Goal: Information Seeking & Learning: Learn about a topic

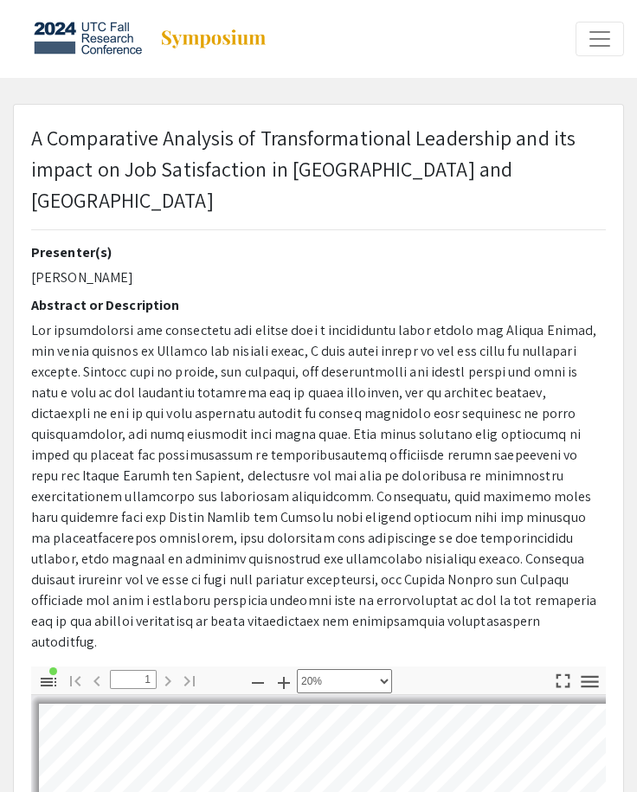
select select "custom"
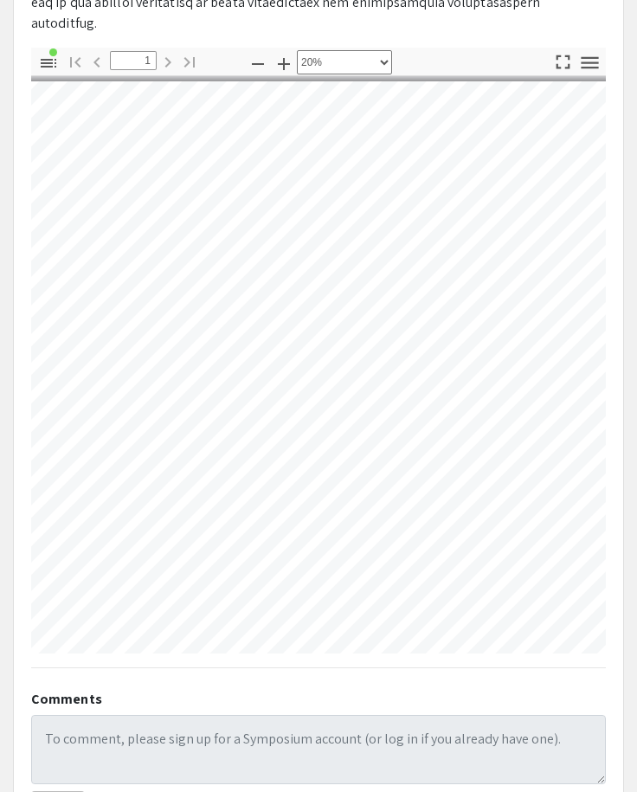
scroll to position [3, 28]
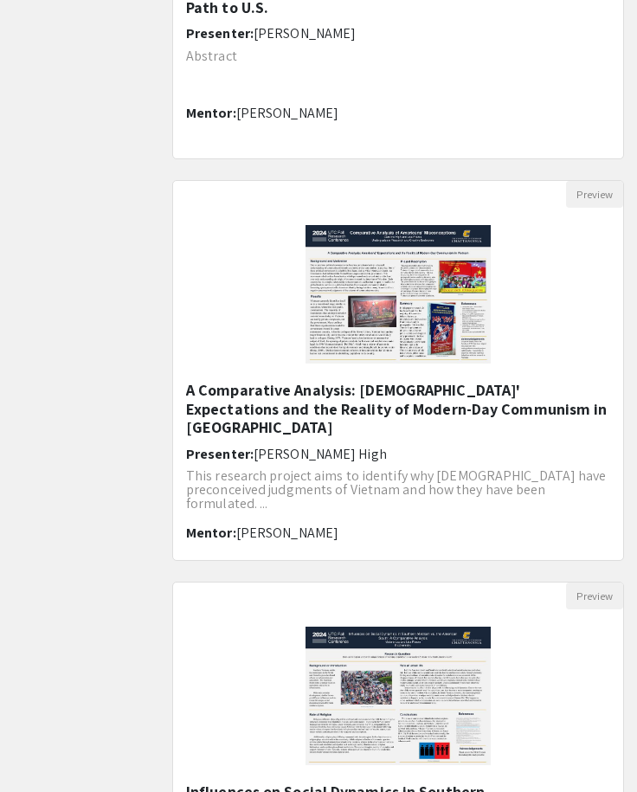
scroll to position [829, 0]
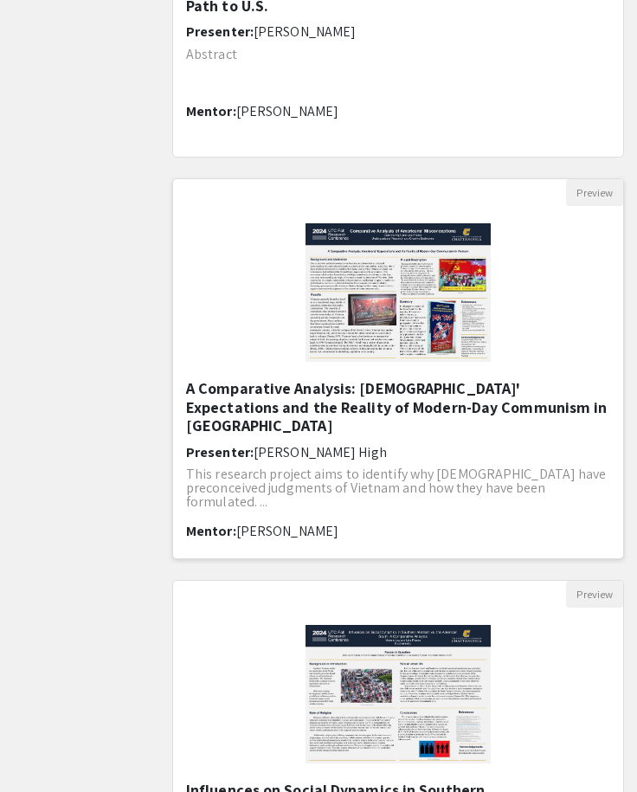
click at [339, 394] on h5 "A Comparative Analysis: [DEMOGRAPHIC_DATA]' Expectations and the Reality of Mod…" at bounding box center [398, 407] width 424 height 56
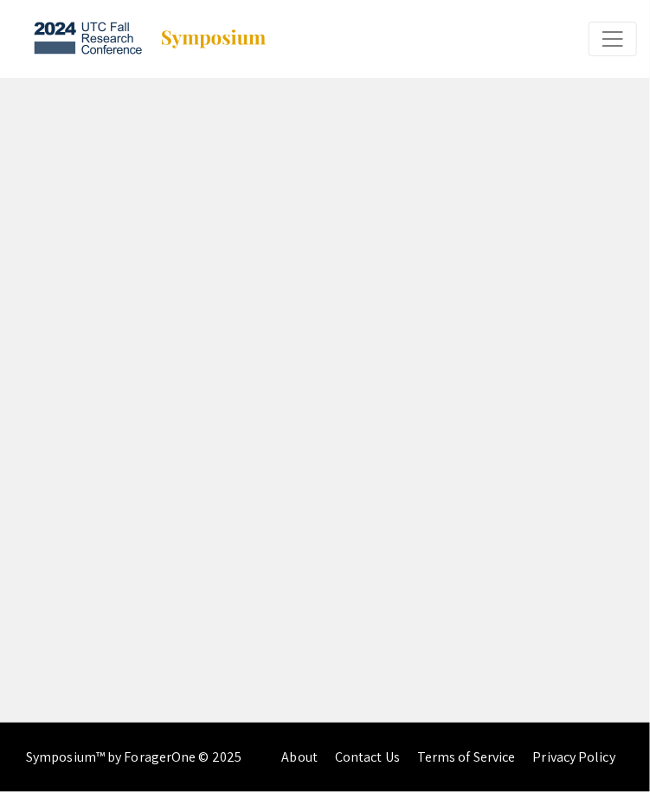
select select "custom"
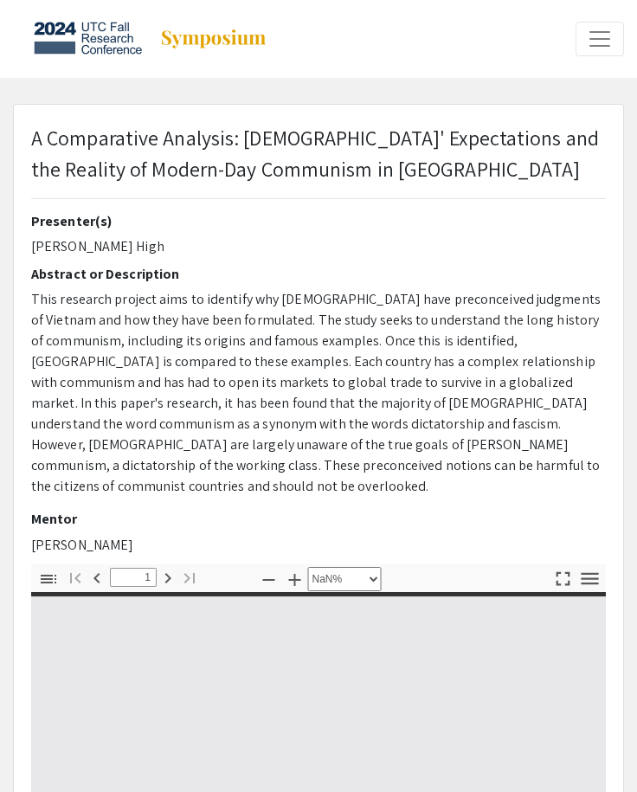
type input "0"
select select "custom"
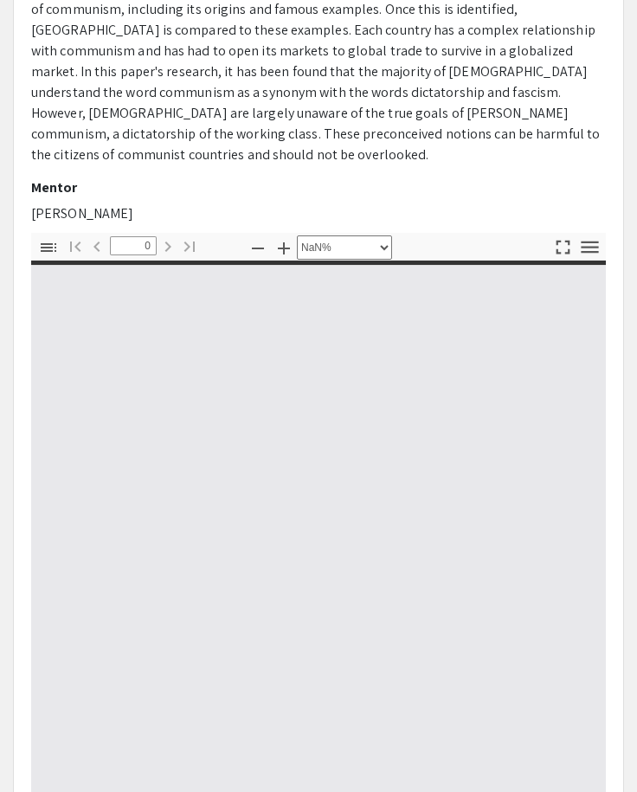
scroll to position [335, 0]
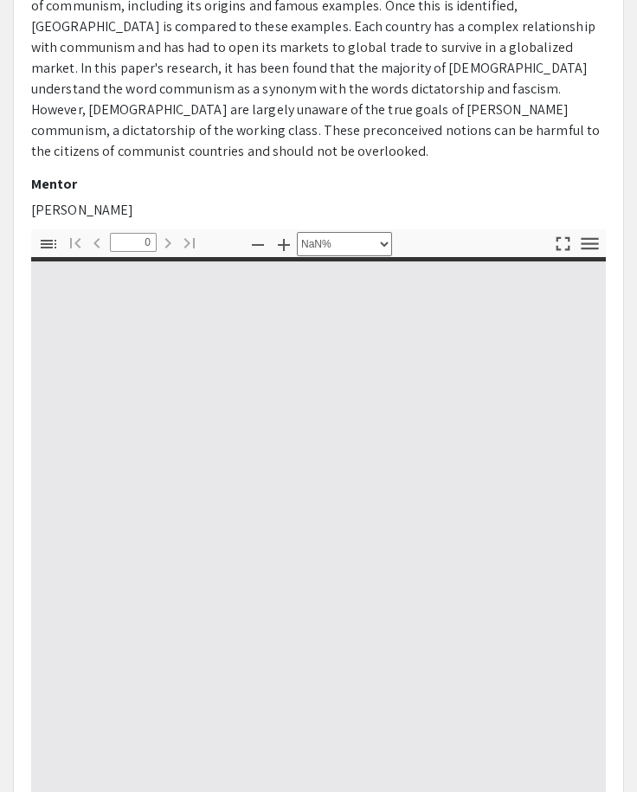
type input "1"
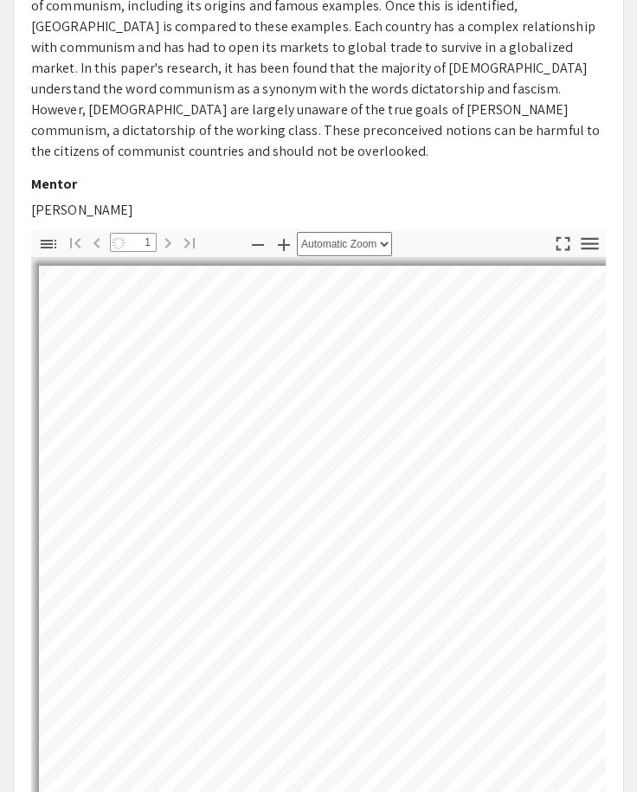
select select "auto"
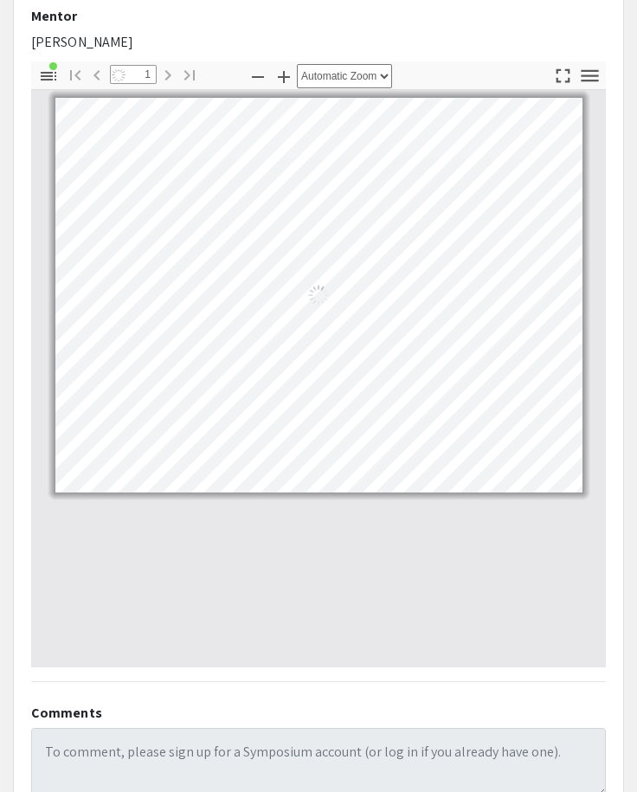
scroll to position [513, 0]
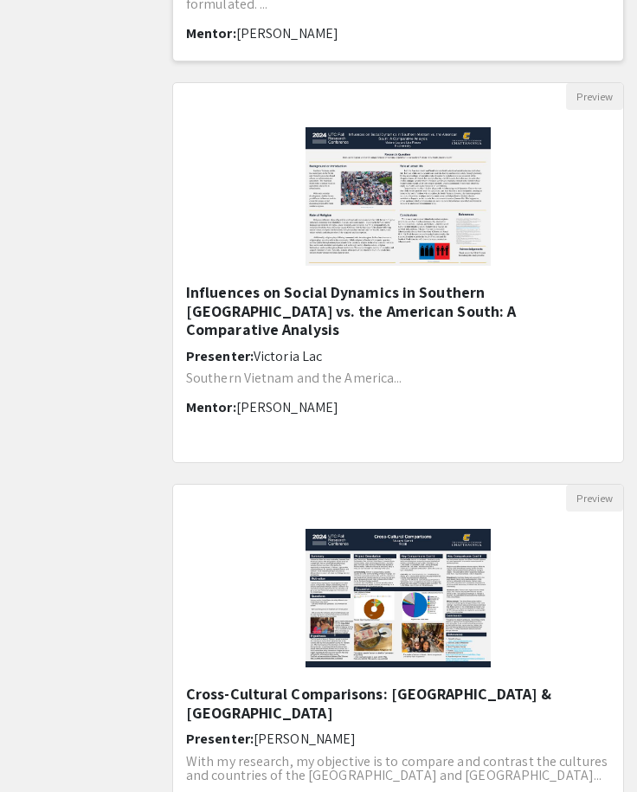
scroll to position [1329, 0]
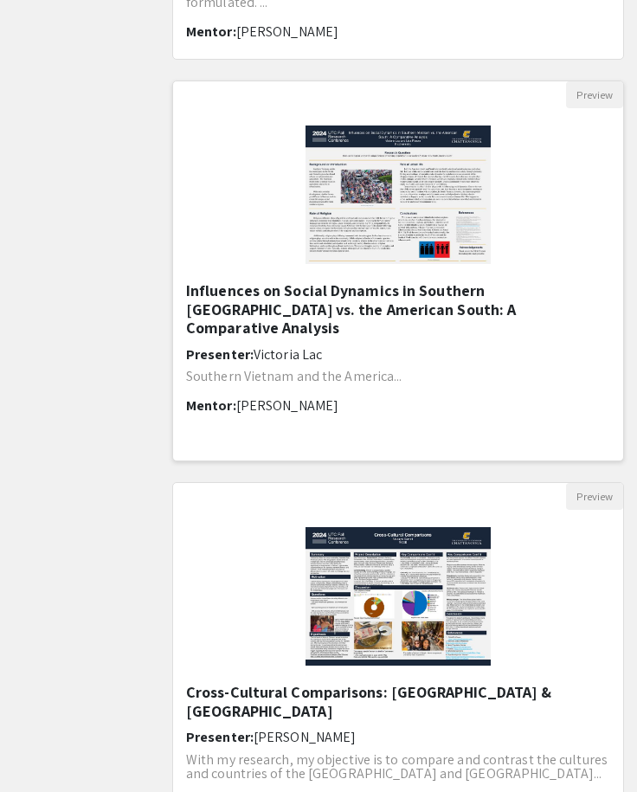
click at [352, 346] on h6 "Presenter: Victoria Lac" at bounding box center [398, 354] width 424 height 16
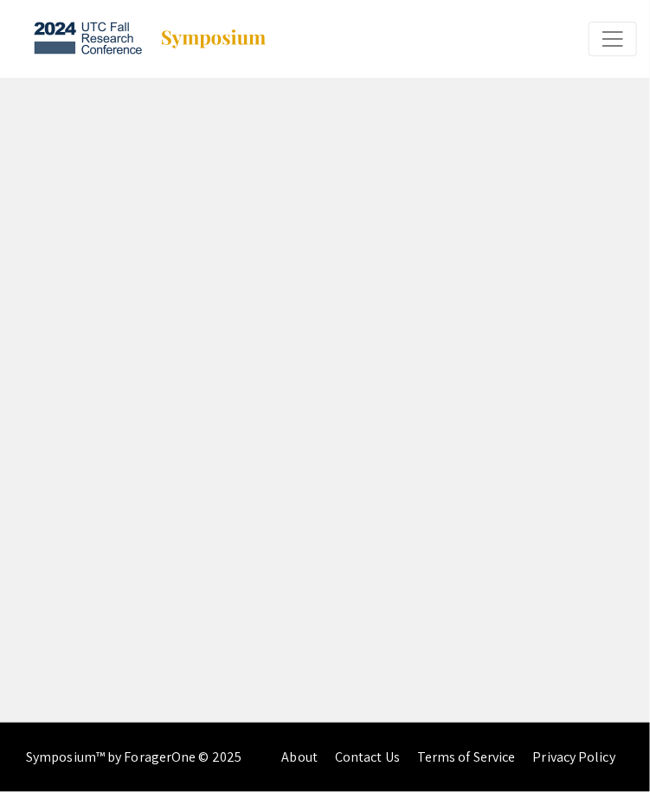
select select "custom"
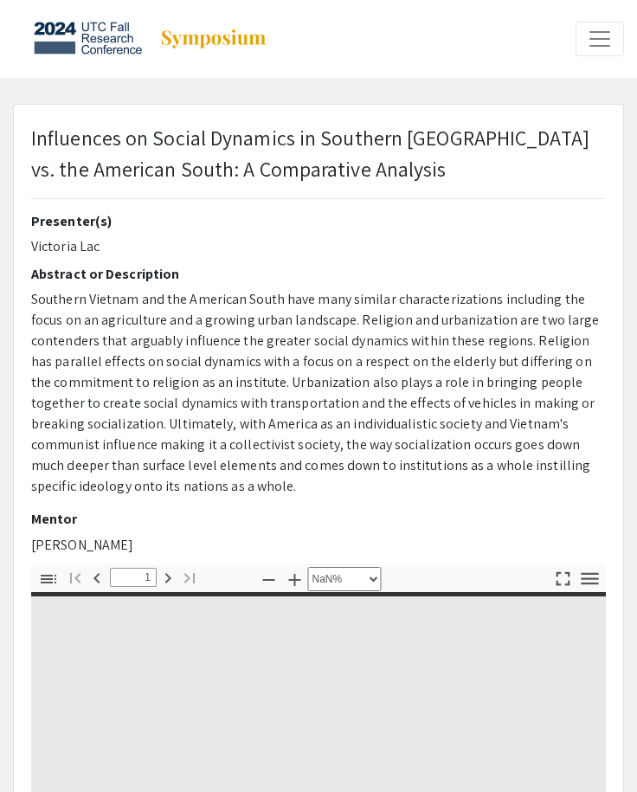
type input "0"
select select "auto"
type input "1"
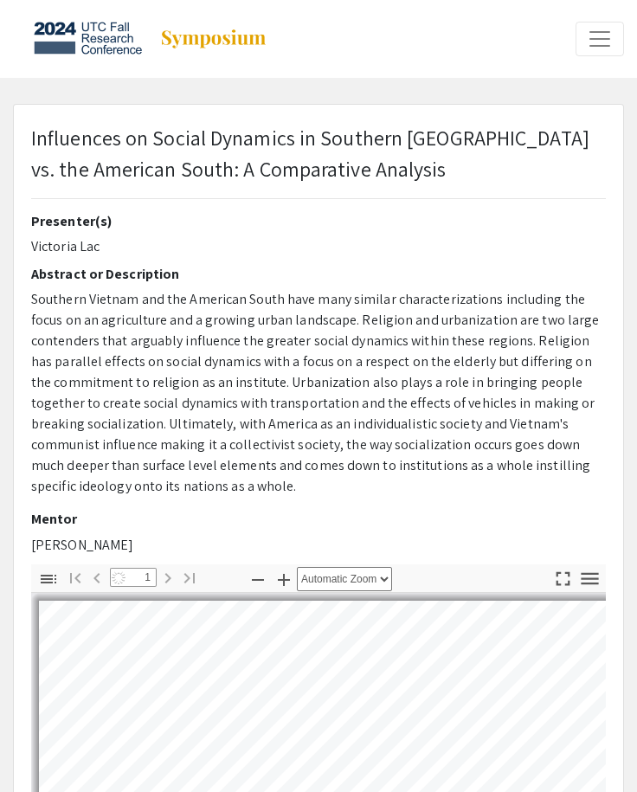
select select "auto"
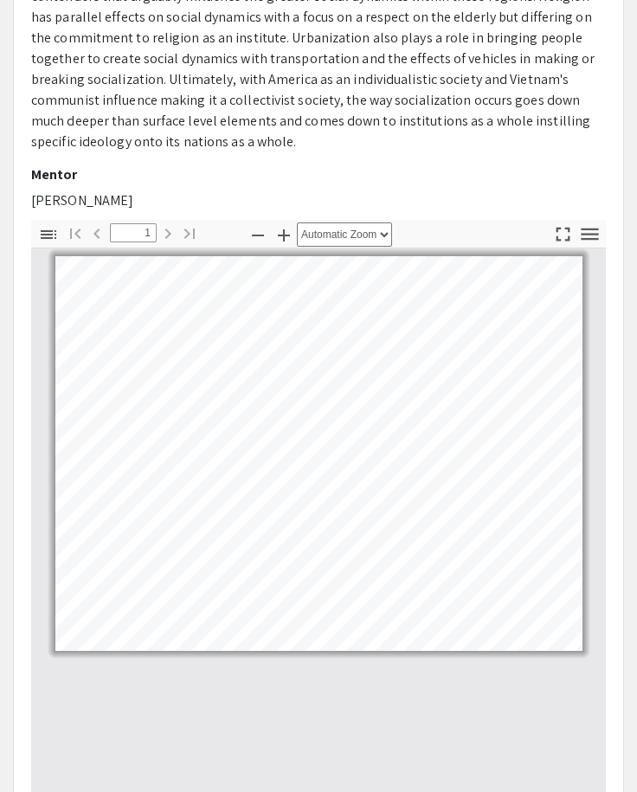
scroll to position [352, 0]
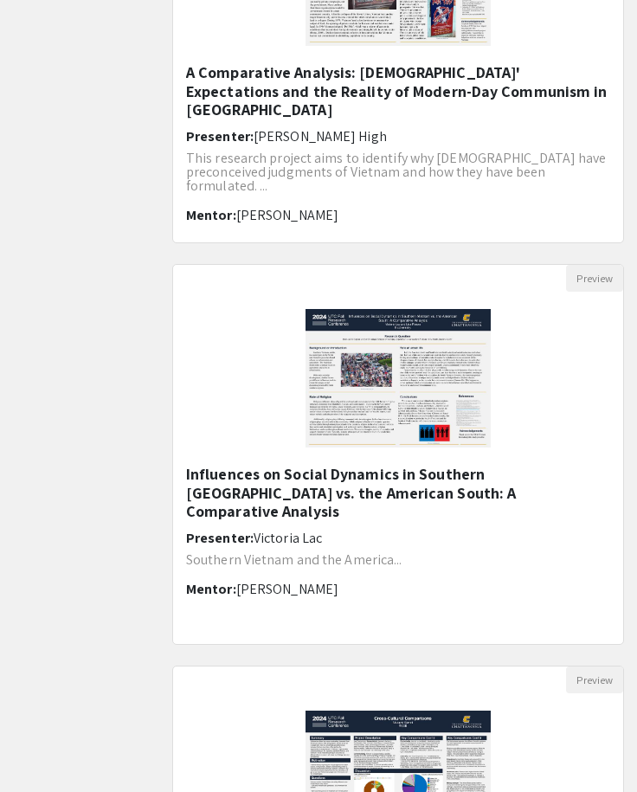
scroll to position [1459, 0]
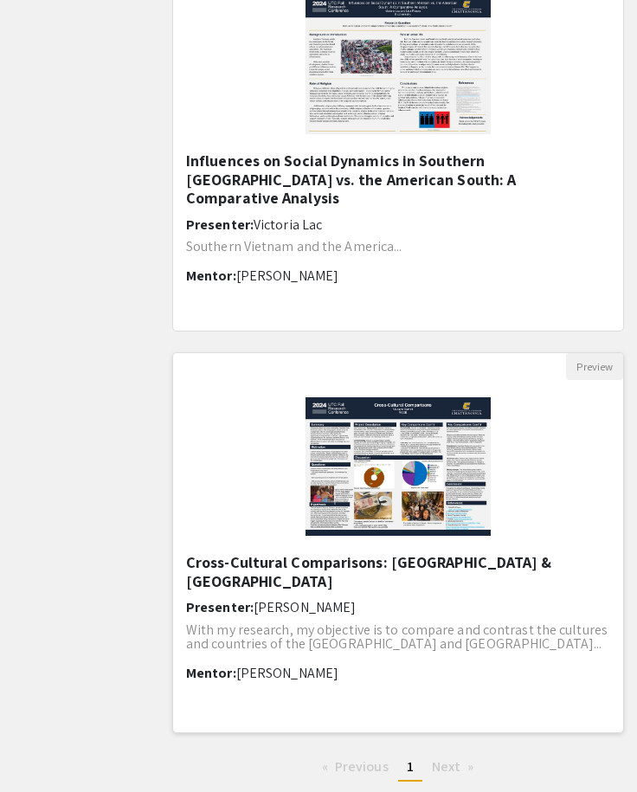
click at [378, 567] on h5 "Cross-Cultural Comparisons: [GEOGRAPHIC_DATA] & [GEOGRAPHIC_DATA]" at bounding box center [398, 571] width 424 height 37
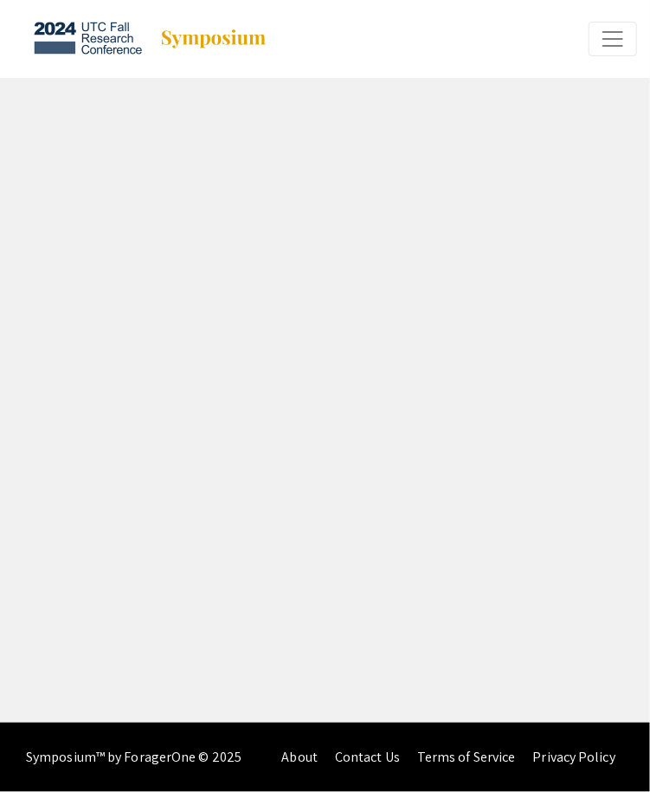
select select "custom"
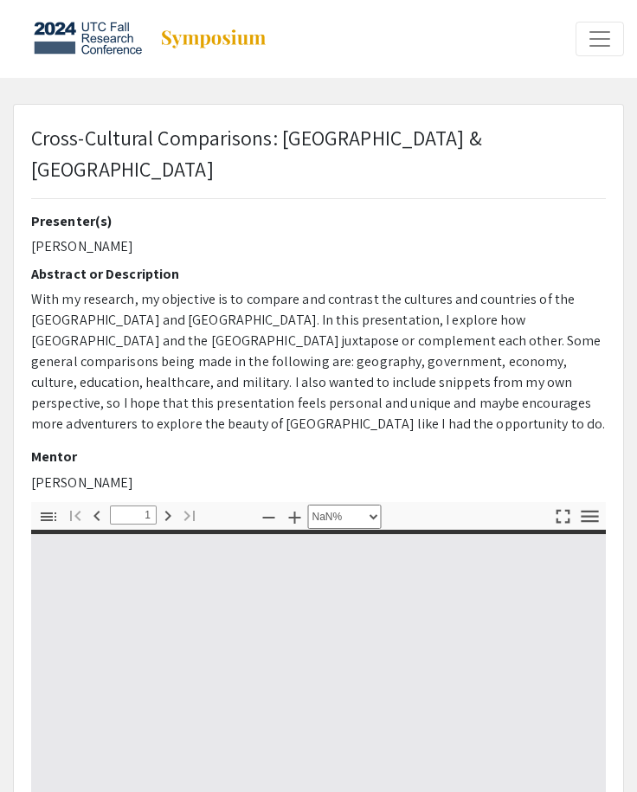
type input "0"
select select "custom"
type input "1"
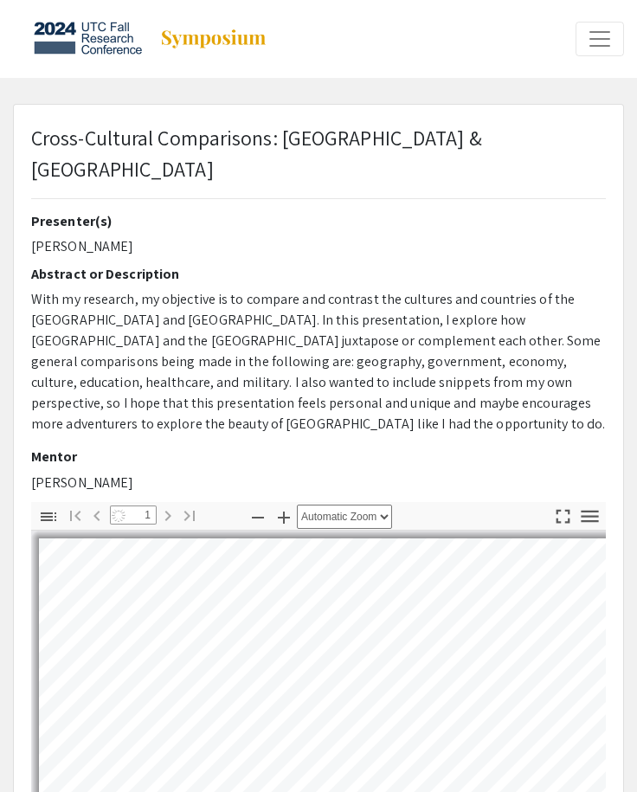
select select "page-width"
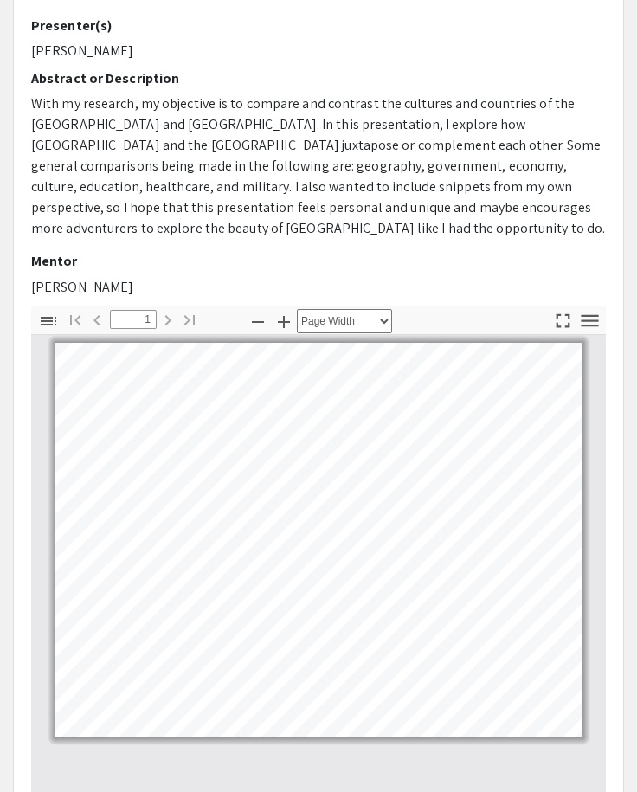
scroll to position [216, 0]
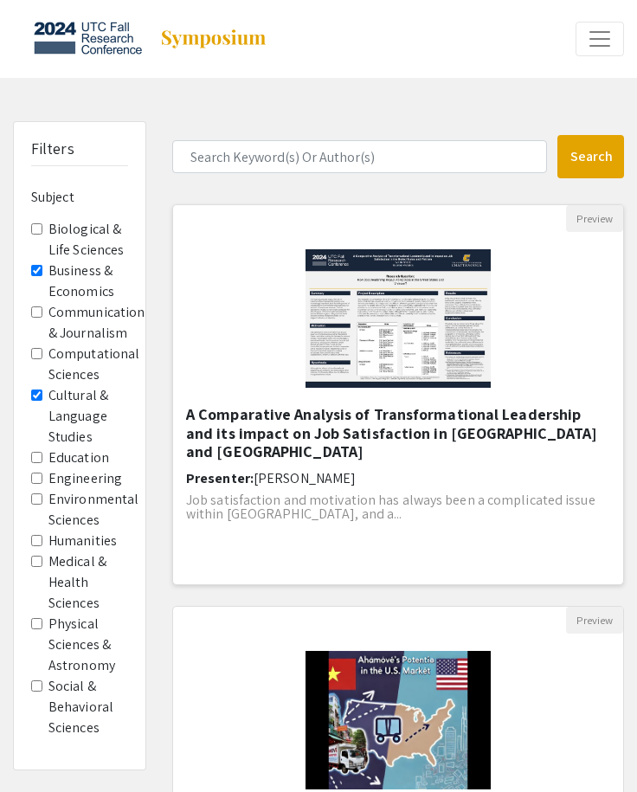
click at [397, 320] on img "Open Presentation <p>A Comparative Analysis of Transformational Leadership and …" at bounding box center [397, 318] width 219 height 173
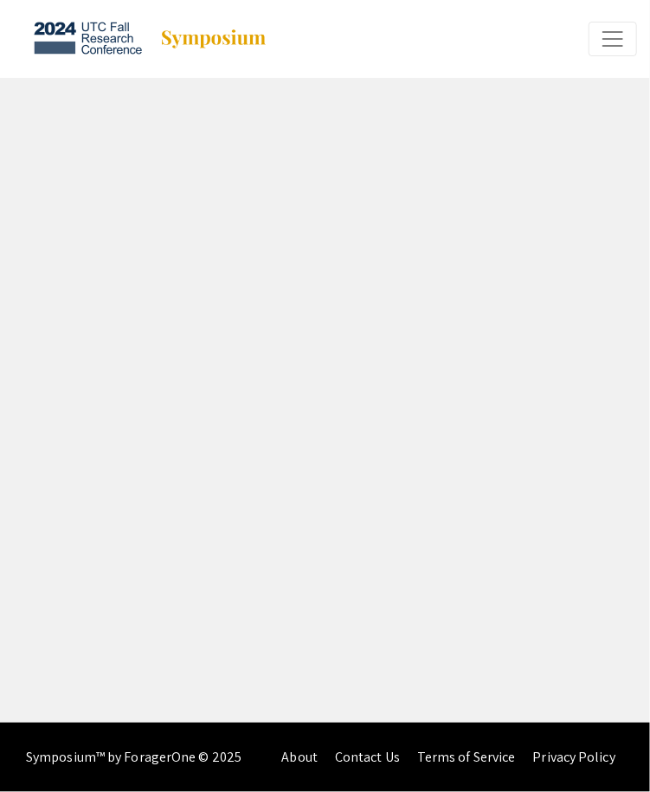
select select "custom"
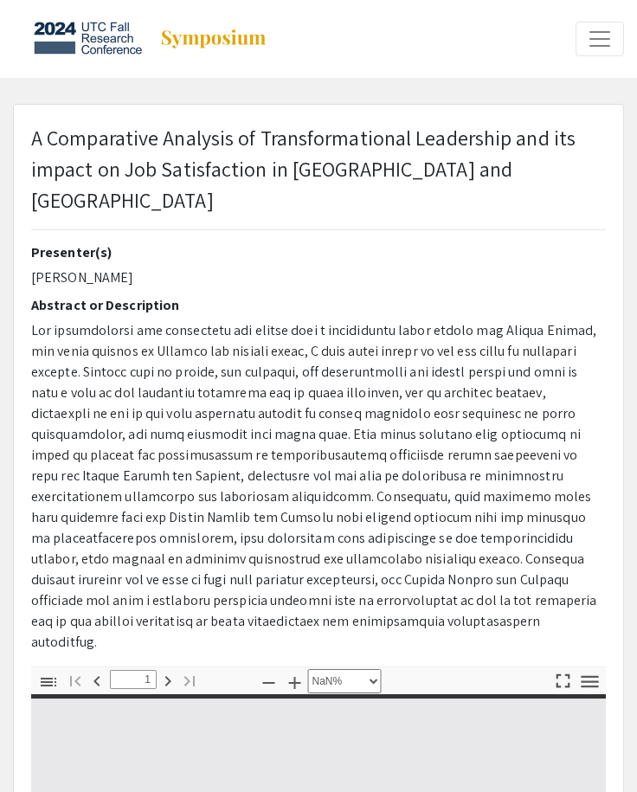
type input "0"
select select "auto"
type input "1"
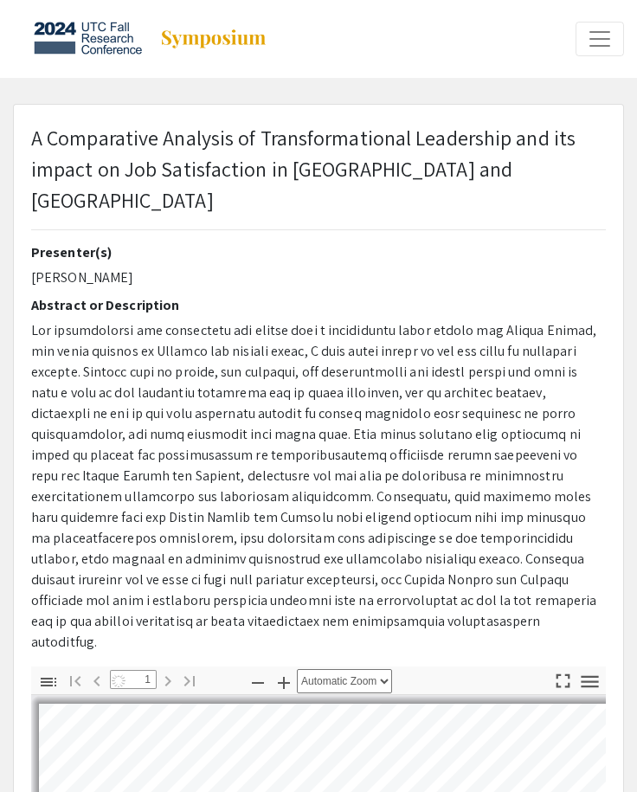
select select "custom"
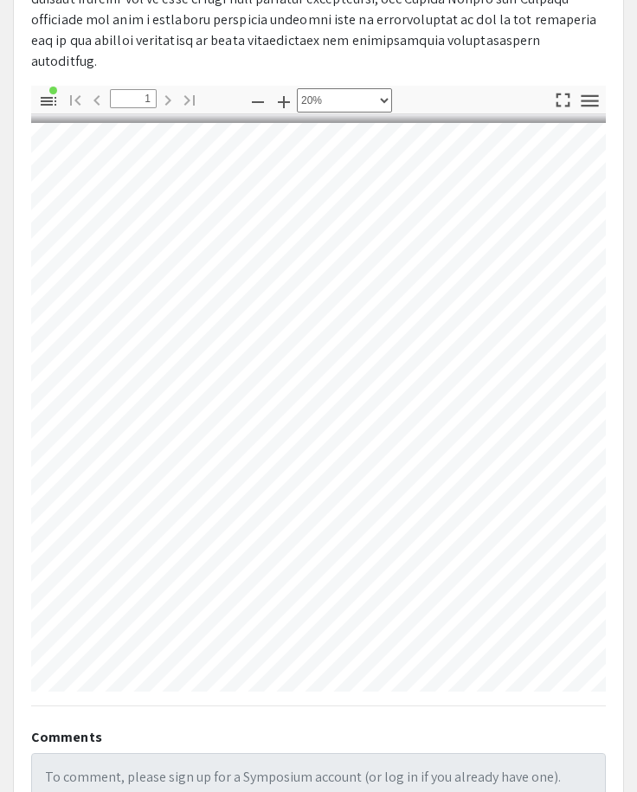
scroll to position [0, 199]
